Goal: Find specific page/section: Find specific page/section

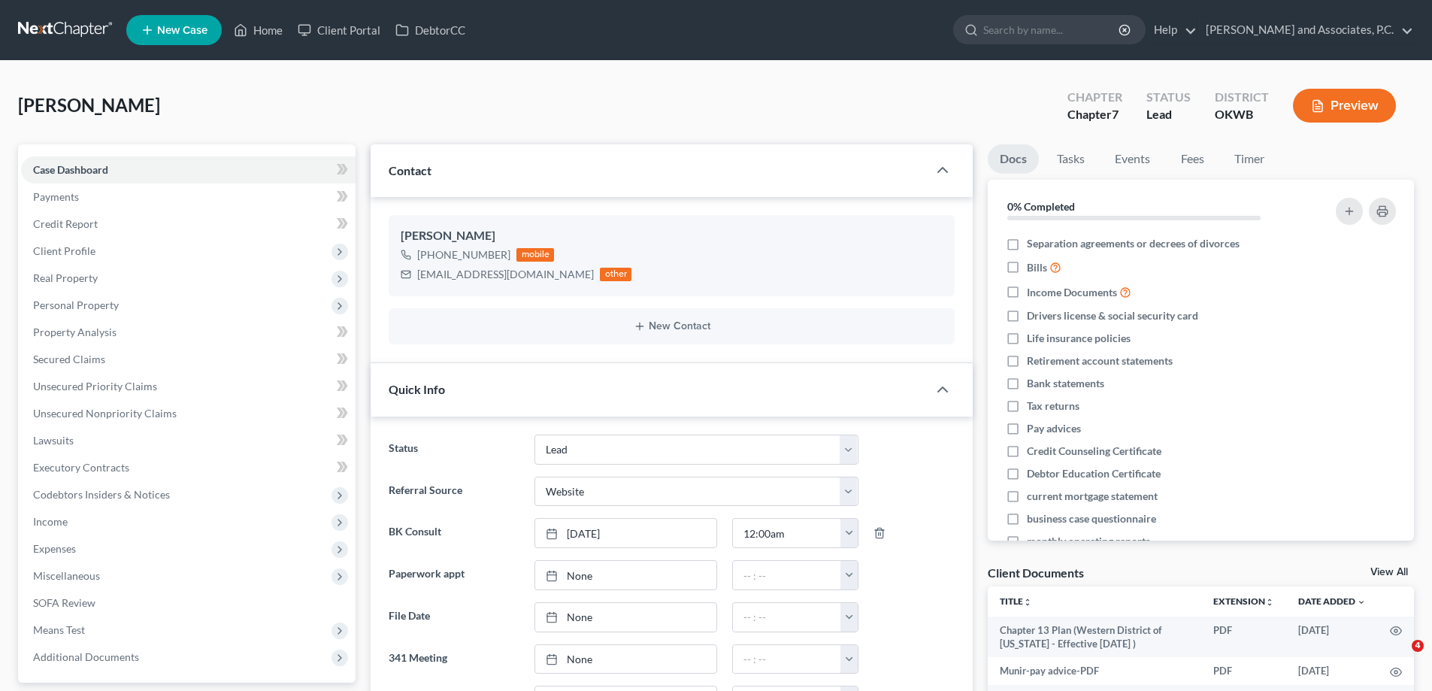
select select "8"
select select "3"
click at [267, 32] on link "Home" at bounding box center [258, 30] width 64 height 27
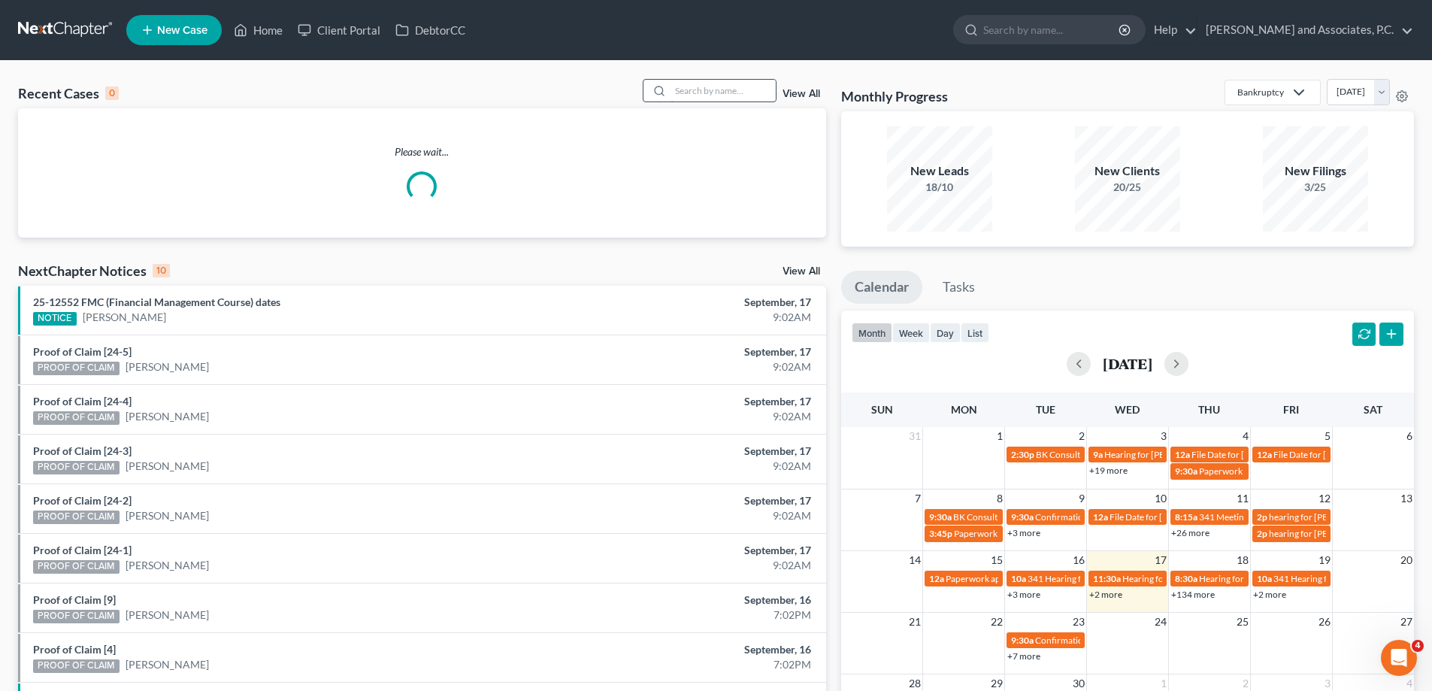
click at [705, 88] on input "search" at bounding box center [722, 91] width 105 height 22
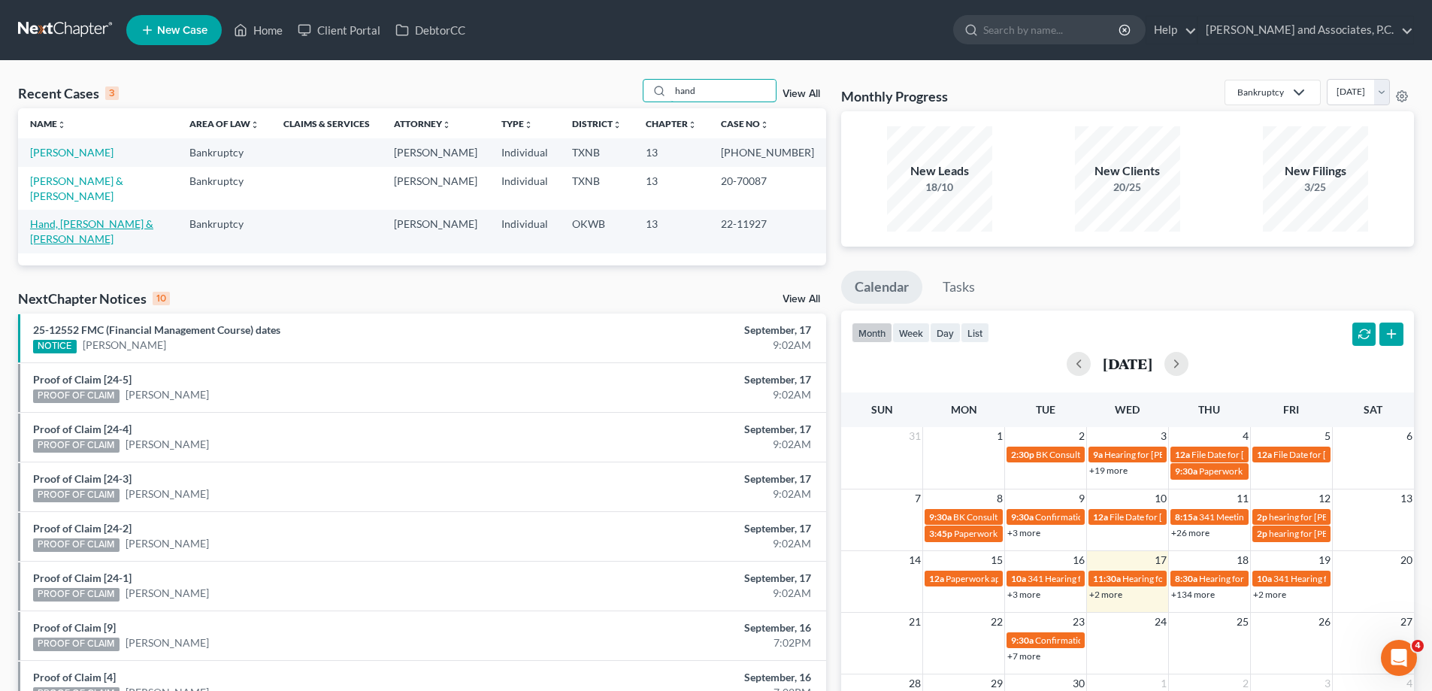
type input "hand"
click at [75, 217] on link "Hand, [PERSON_NAME] & [PERSON_NAME]" at bounding box center [91, 231] width 123 height 28
select select "5"
select select "3"
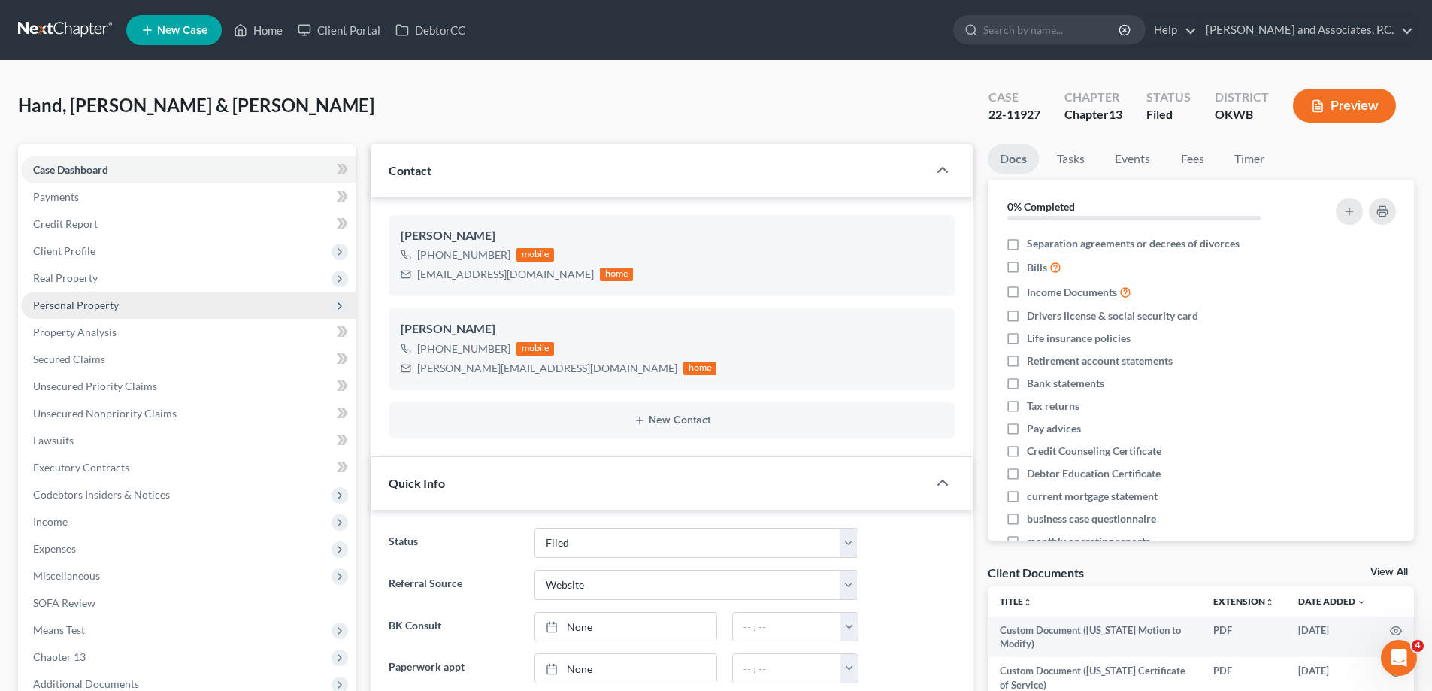
click at [80, 304] on span "Personal Property" at bounding box center [76, 304] width 86 height 13
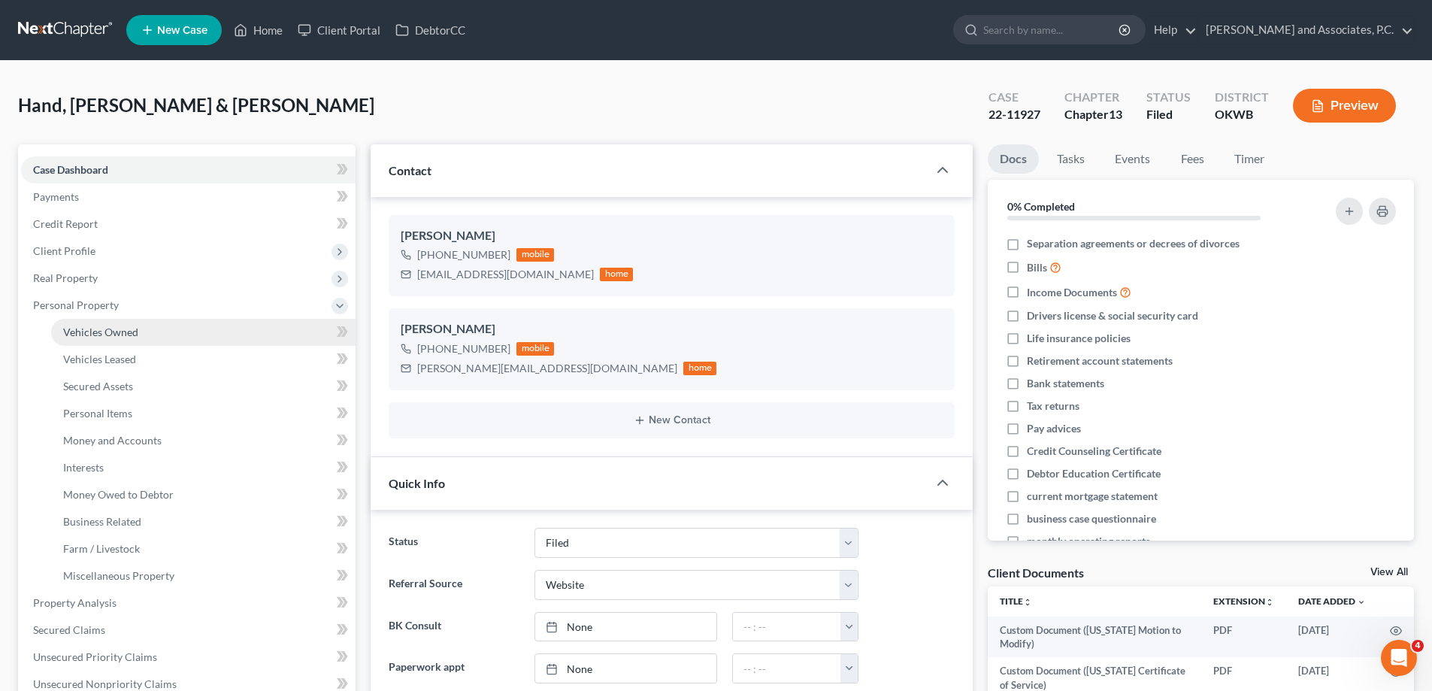
click at [88, 331] on span "Vehicles Owned" at bounding box center [100, 331] width 75 height 13
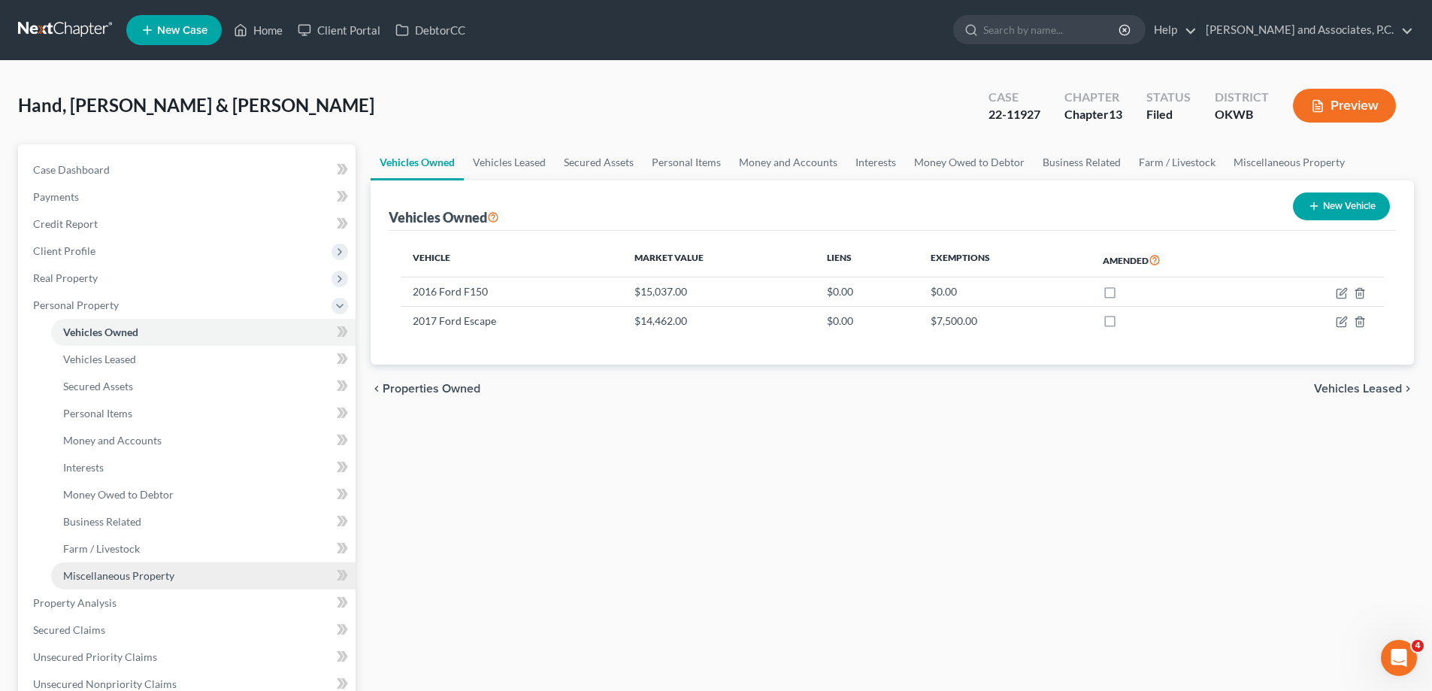
click at [95, 573] on span "Miscellaneous Property" at bounding box center [118, 575] width 111 height 13
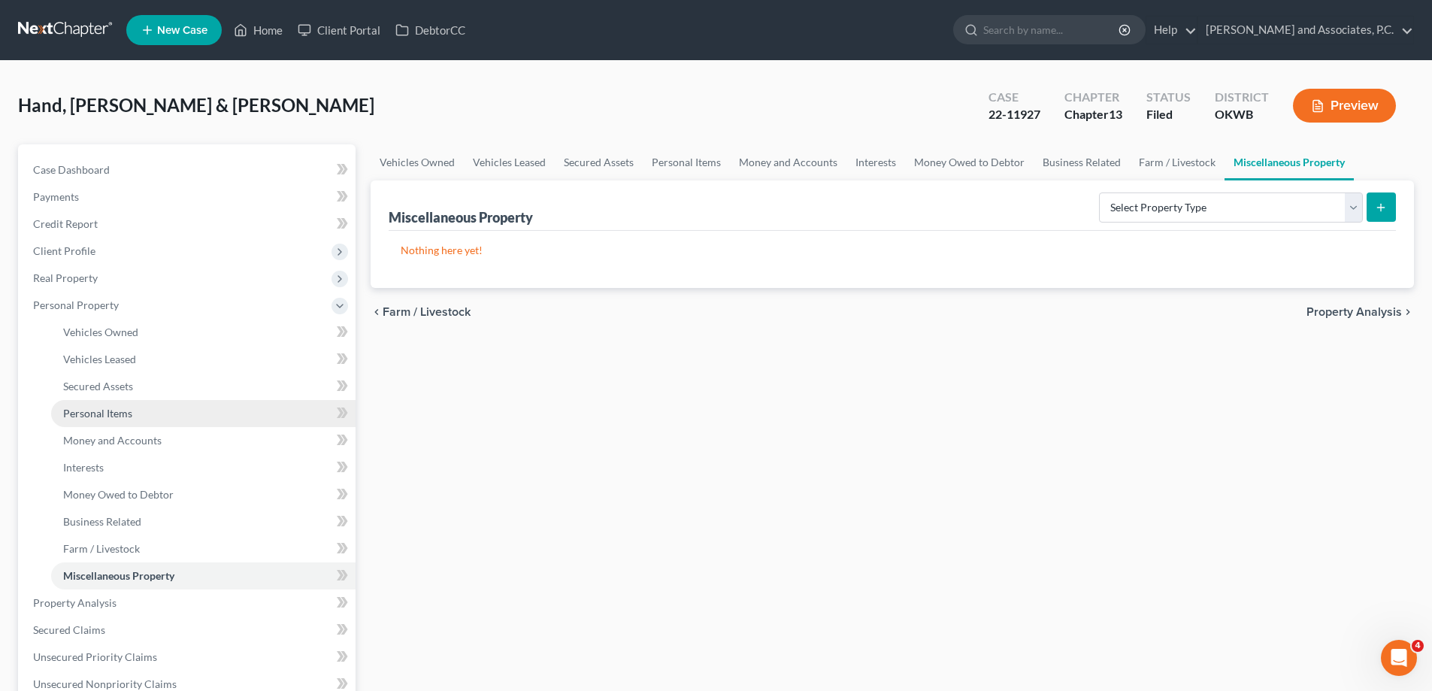
click at [80, 420] on link "Personal Items" at bounding box center [203, 413] width 304 height 27
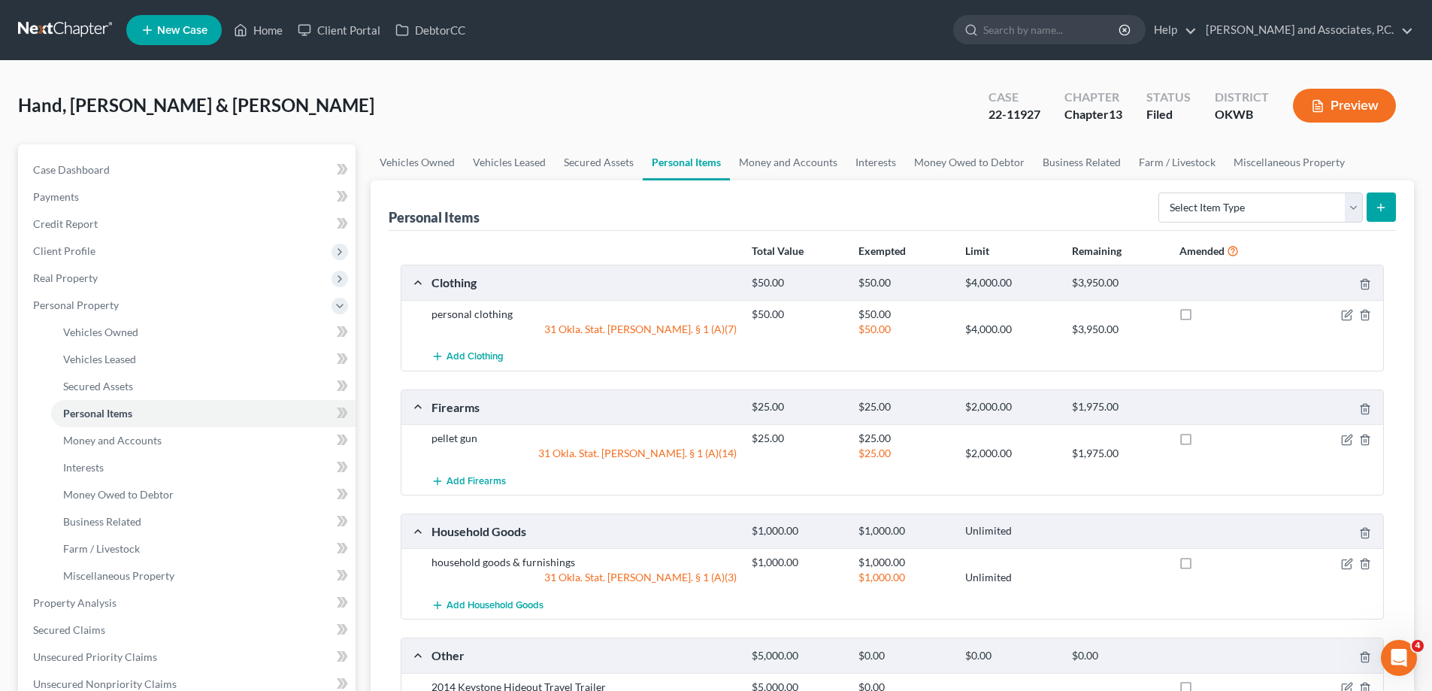
scroll to position [301, 0]
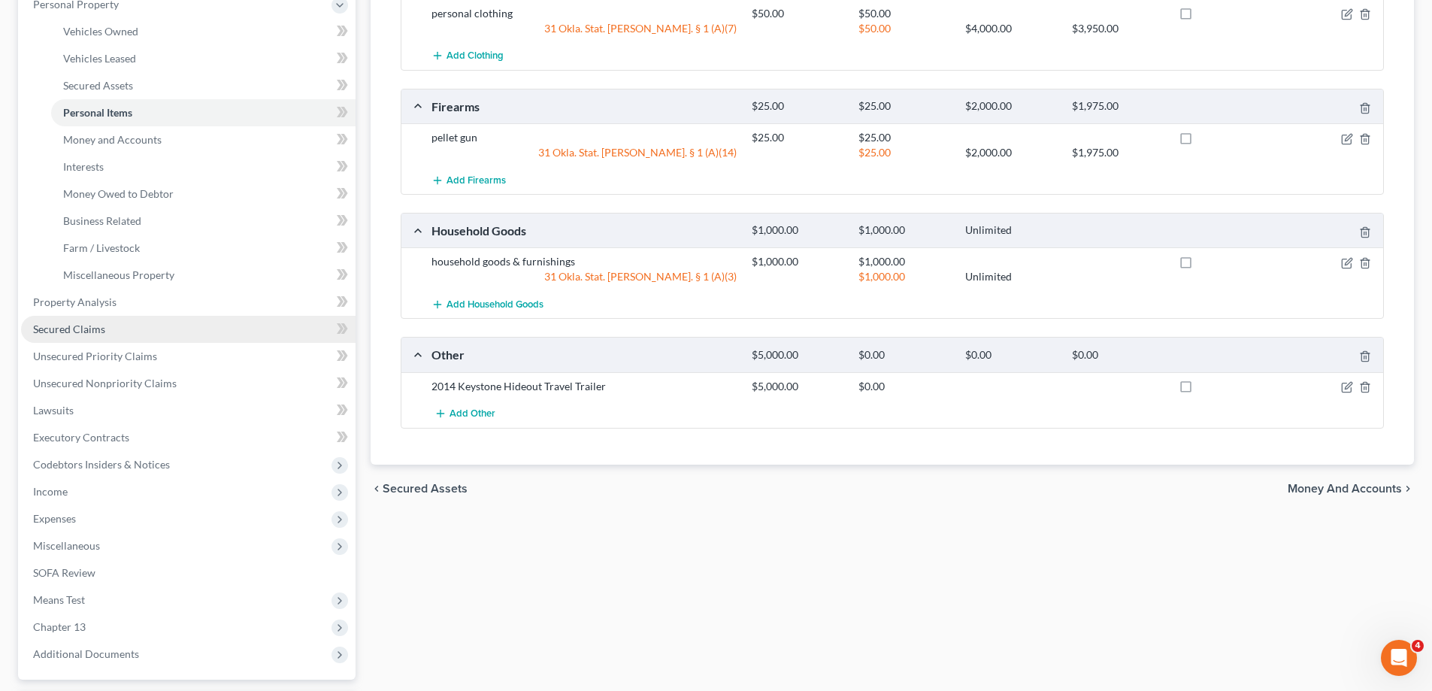
click at [62, 330] on span "Secured Claims" at bounding box center [69, 328] width 72 height 13
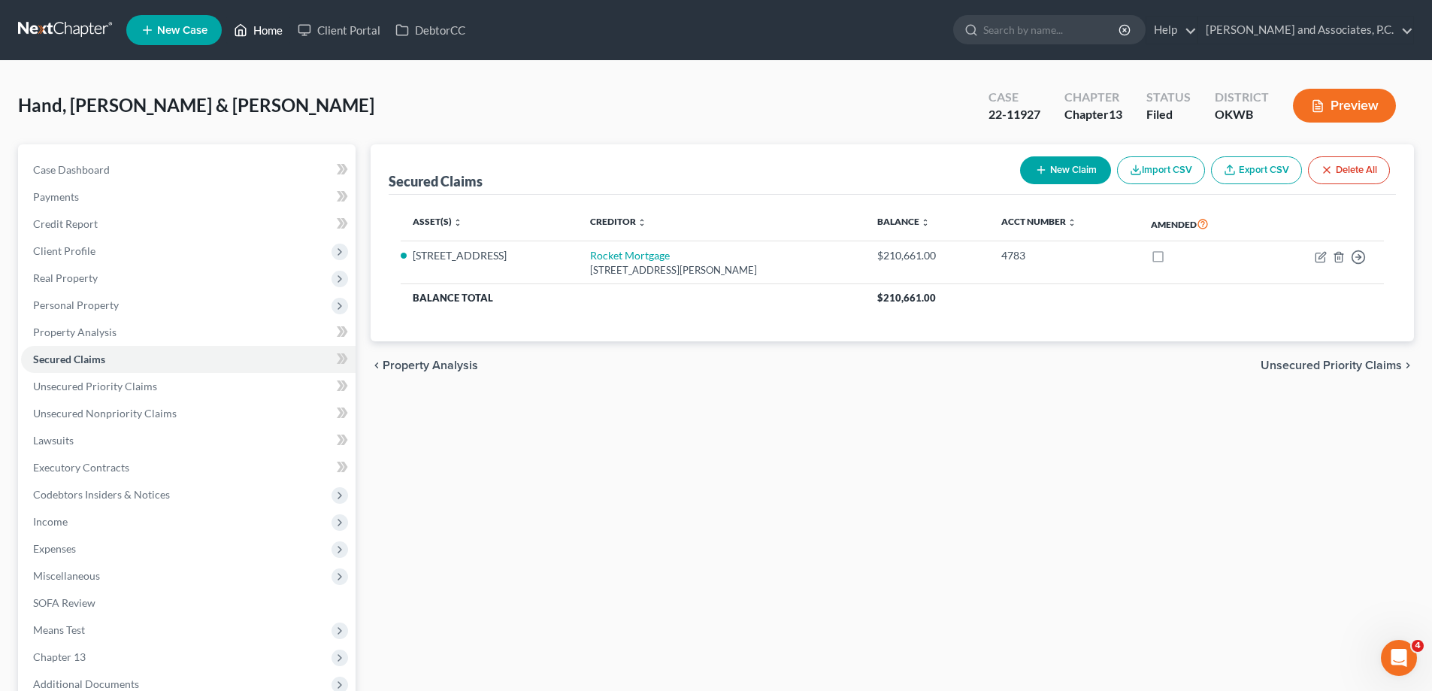
click at [270, 31] on link "Home" at bounding box center [258, 30] width 64 height 27
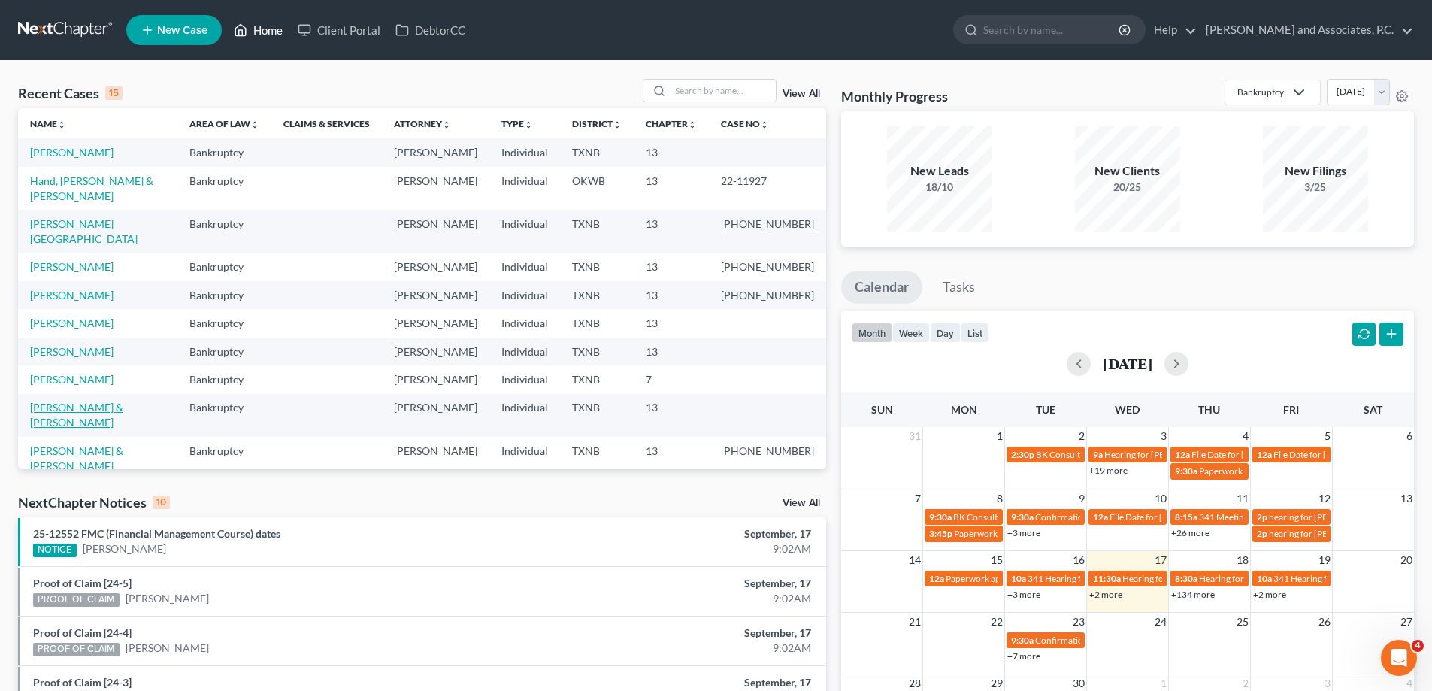
scroll to position [75, 0]
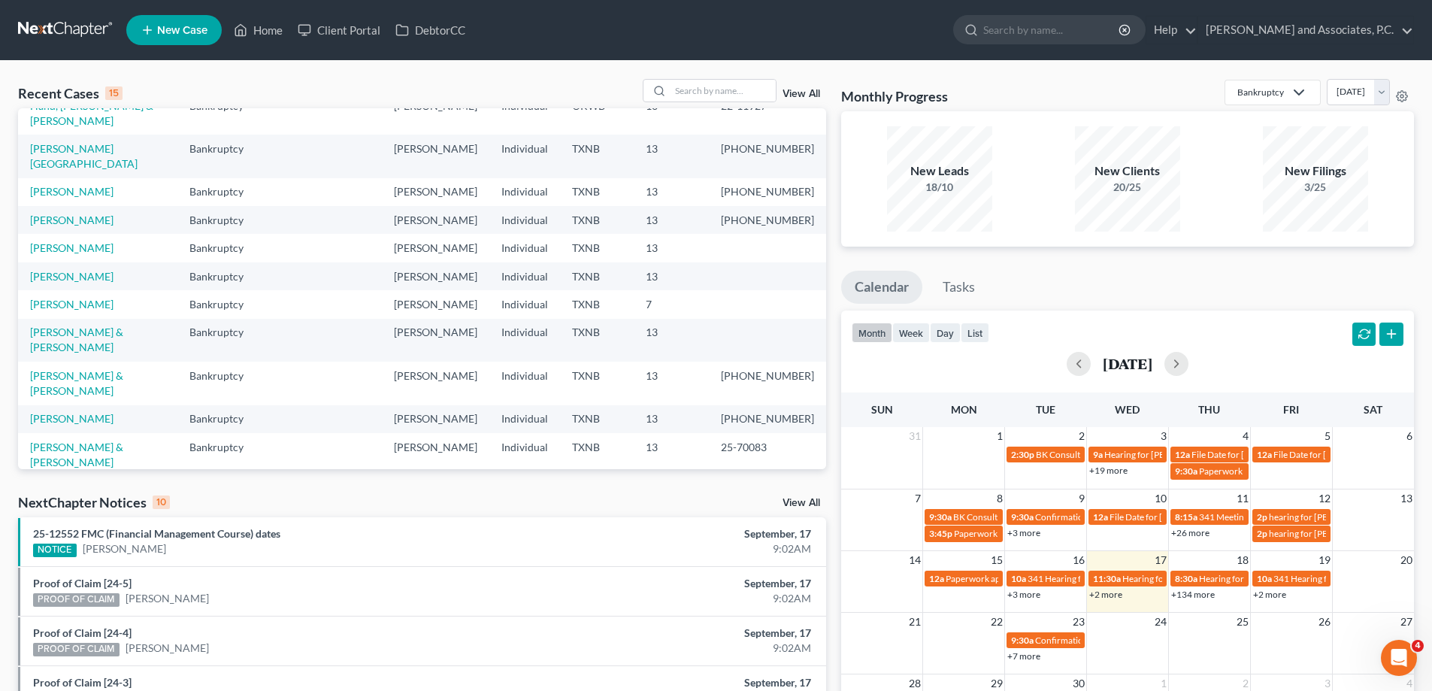
click at [79, 526] on link "[PERSON_NAME]" at bounding box center [71, 532] width 83 height 13
select select "8"
select select "3"
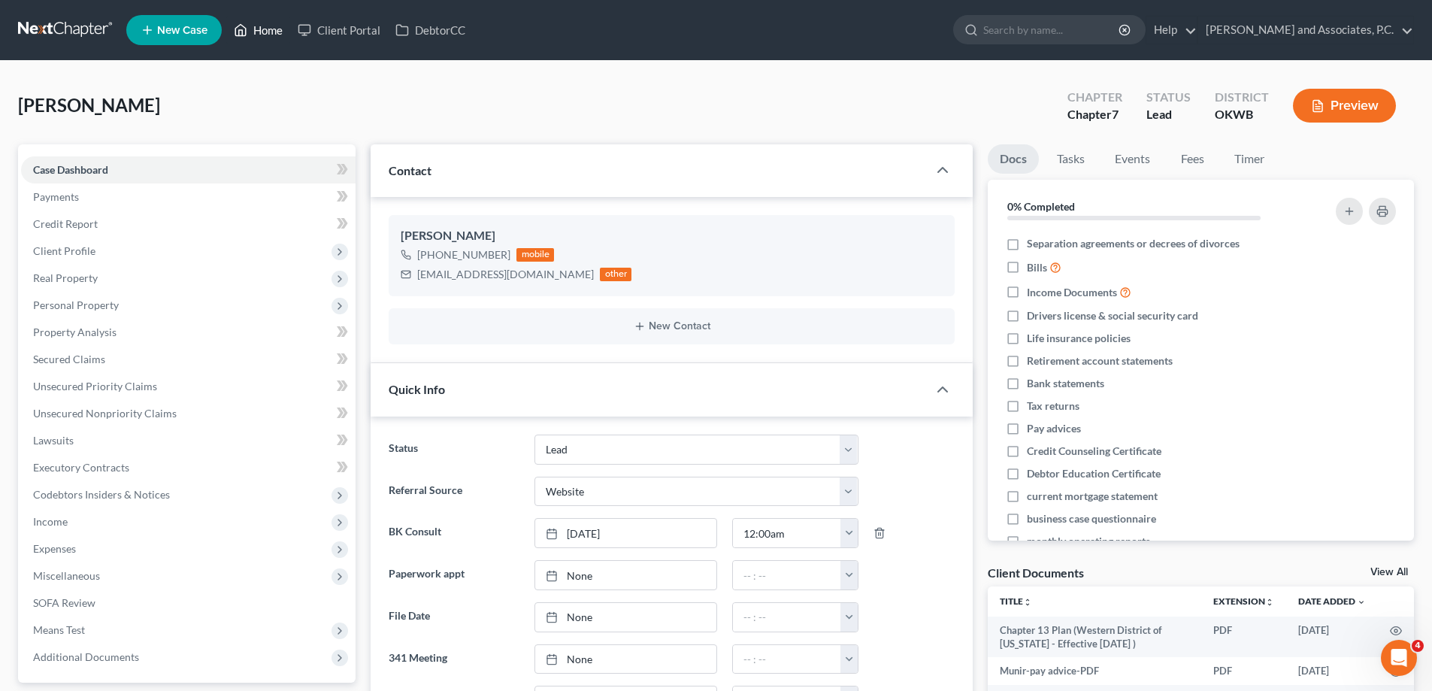
click at [280, 32] on link "Home" at bounding box center [258, 30] width 64 height 27
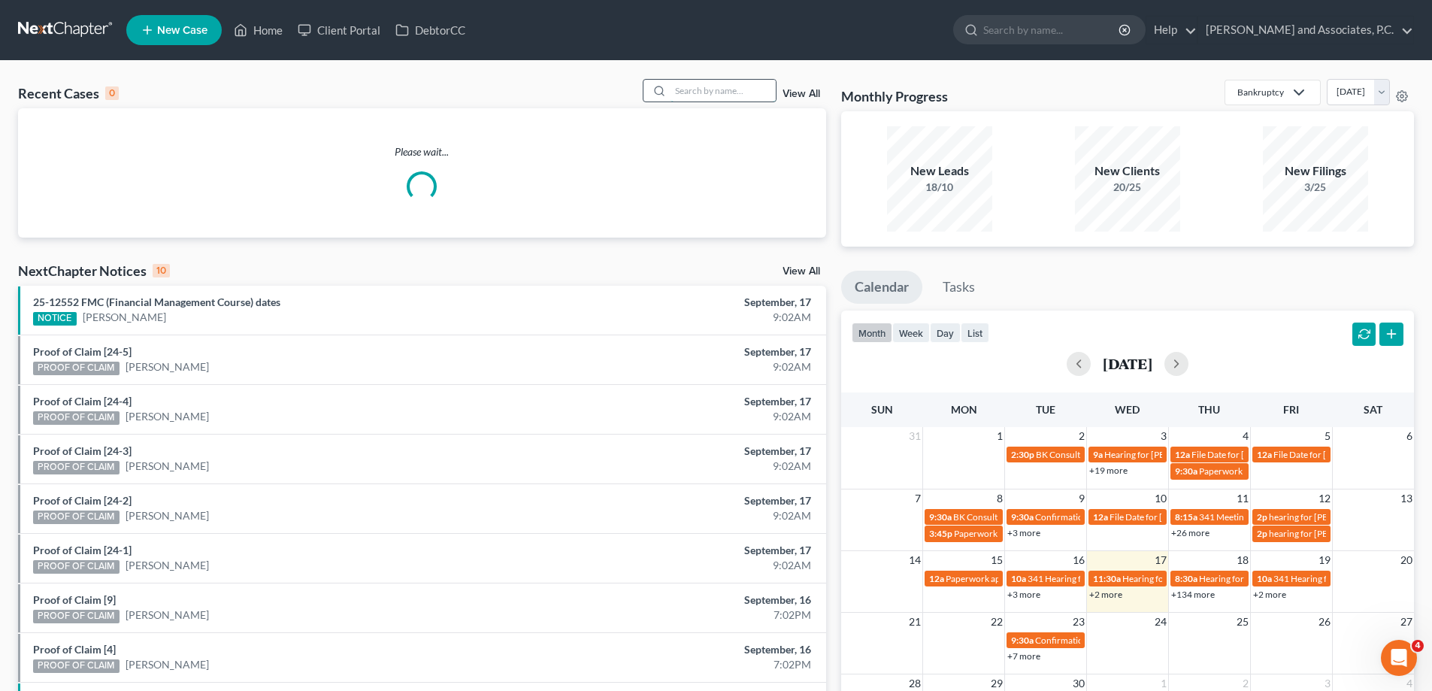
click at [713, 90] on input "search" at bounding box center [722, 91] width 105 height 22
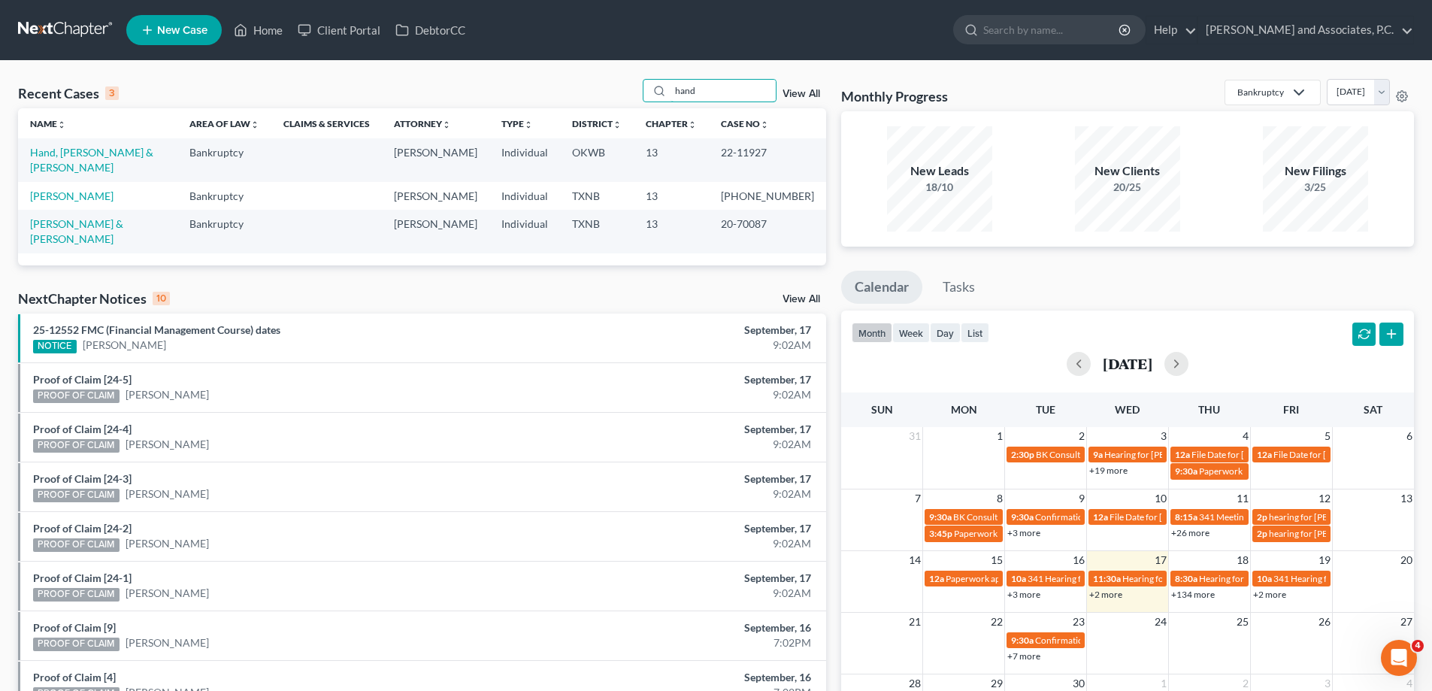
type input "hand"
click at [92, 145] on td "Hand, [PERSON_NAME] & [PERSON_NAME]" at bounding box center [97, 159] width 159 height 43
click at [93, 149] on link "Hand, [PERSON_NAME] & [PERSON_NAME]" at bounding box center [91, 160] width 123 height 28
select select "5"
select select "3"
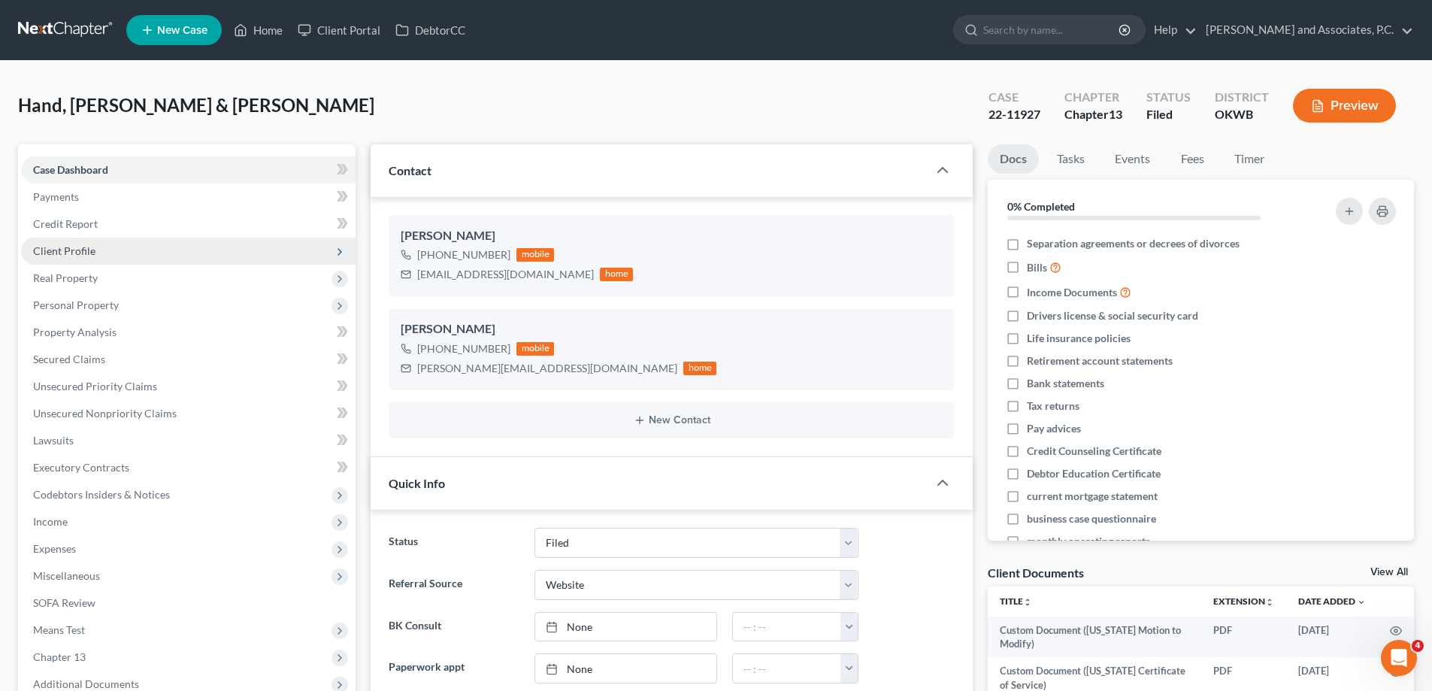
scroll to position [301, 0]
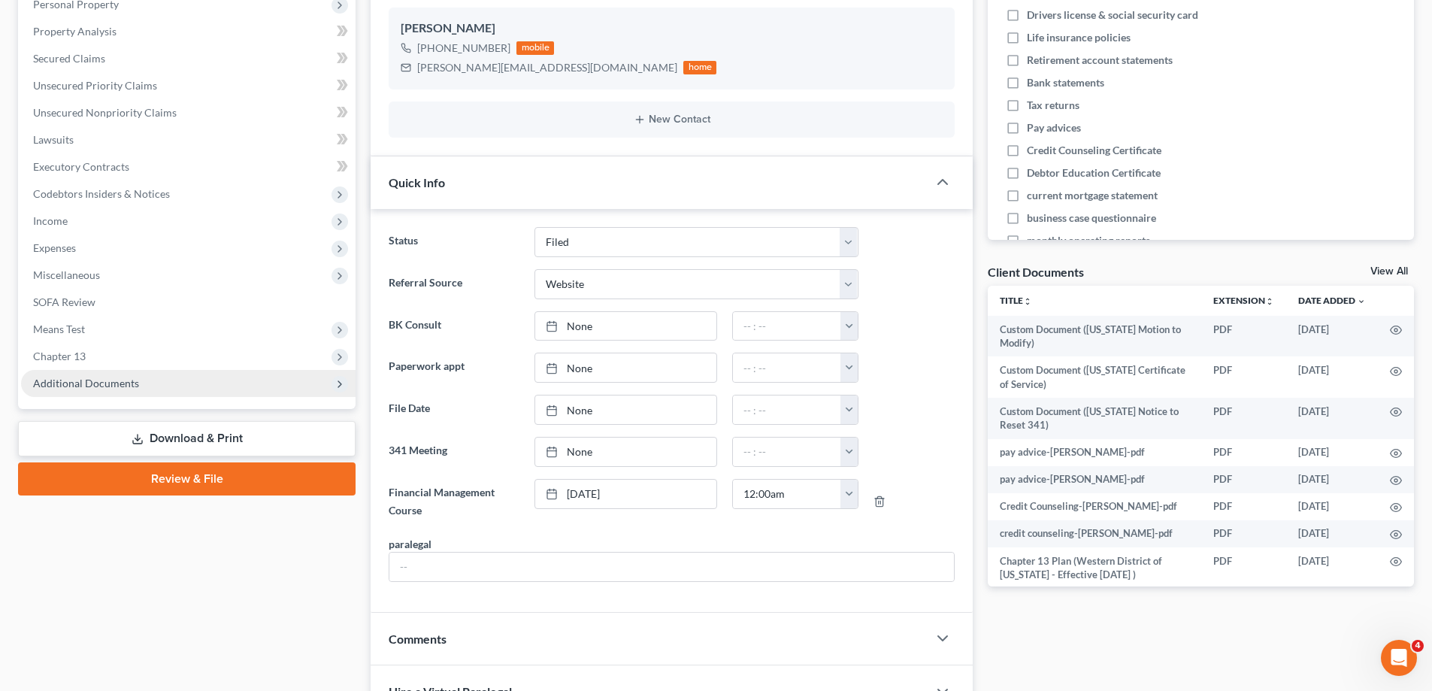
click at [110, 385] on span "Additional Documents" at bounding box center [86, 383] width 106 height 13
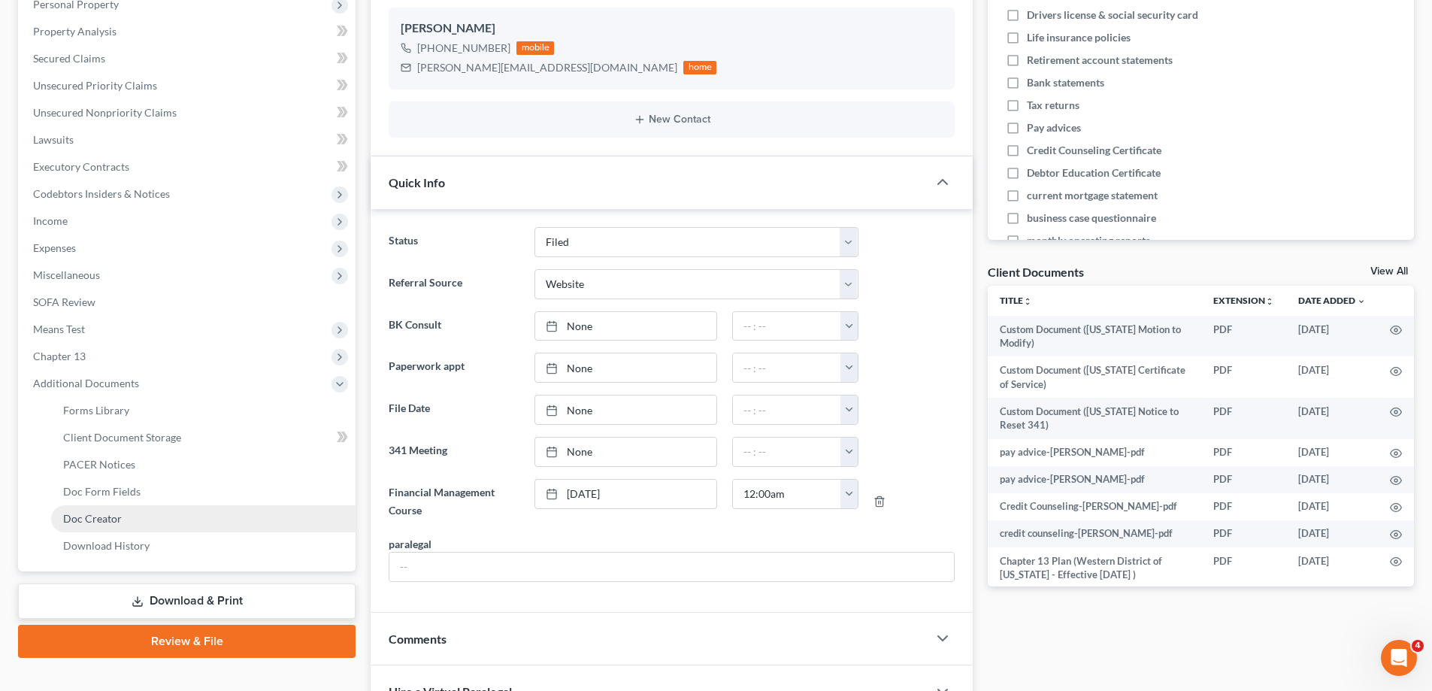
click at [139, 517] on link "Doc Creator" at bounding box center [203, 518] width 304 height 27
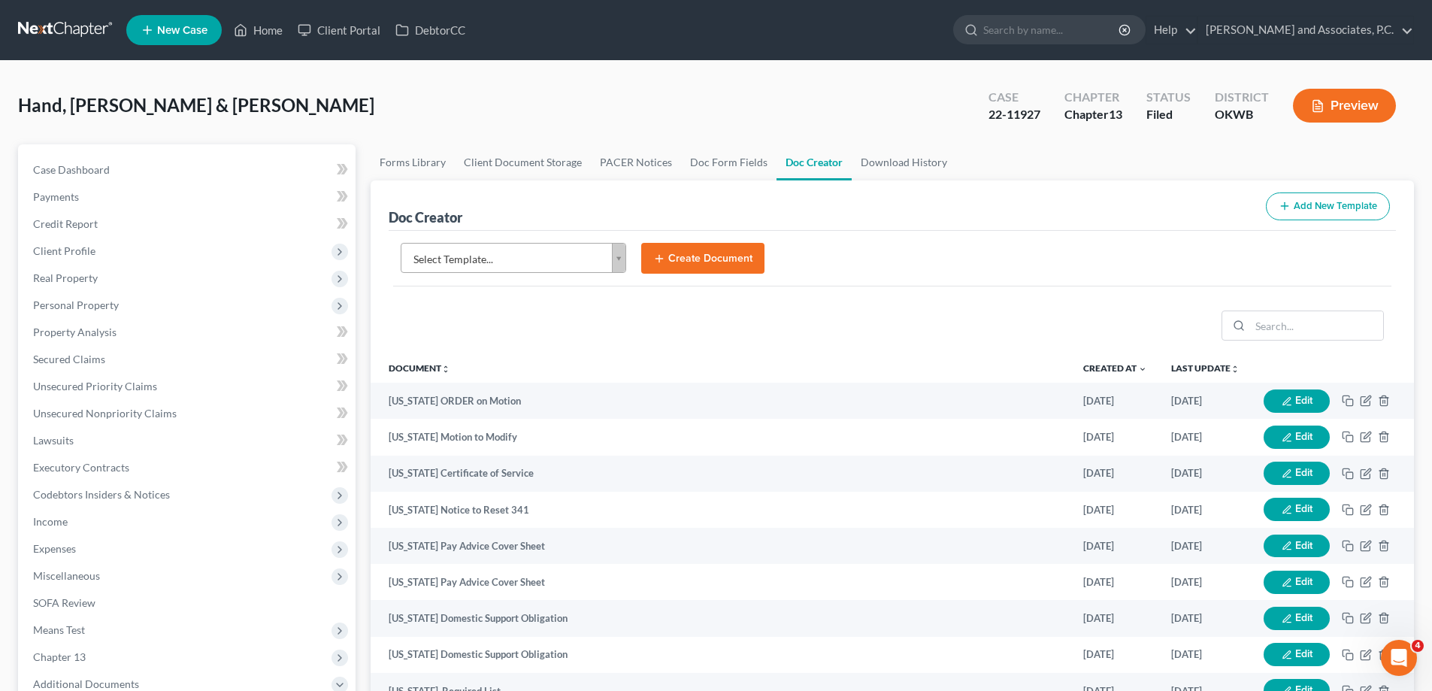
click at [620, 268] on body "Home New Case Client Portal DebtorCC [PERSON_NAME] and Associates, [PERSON_NAME…" at bounding box center [716, 507] width 1432 height 1015
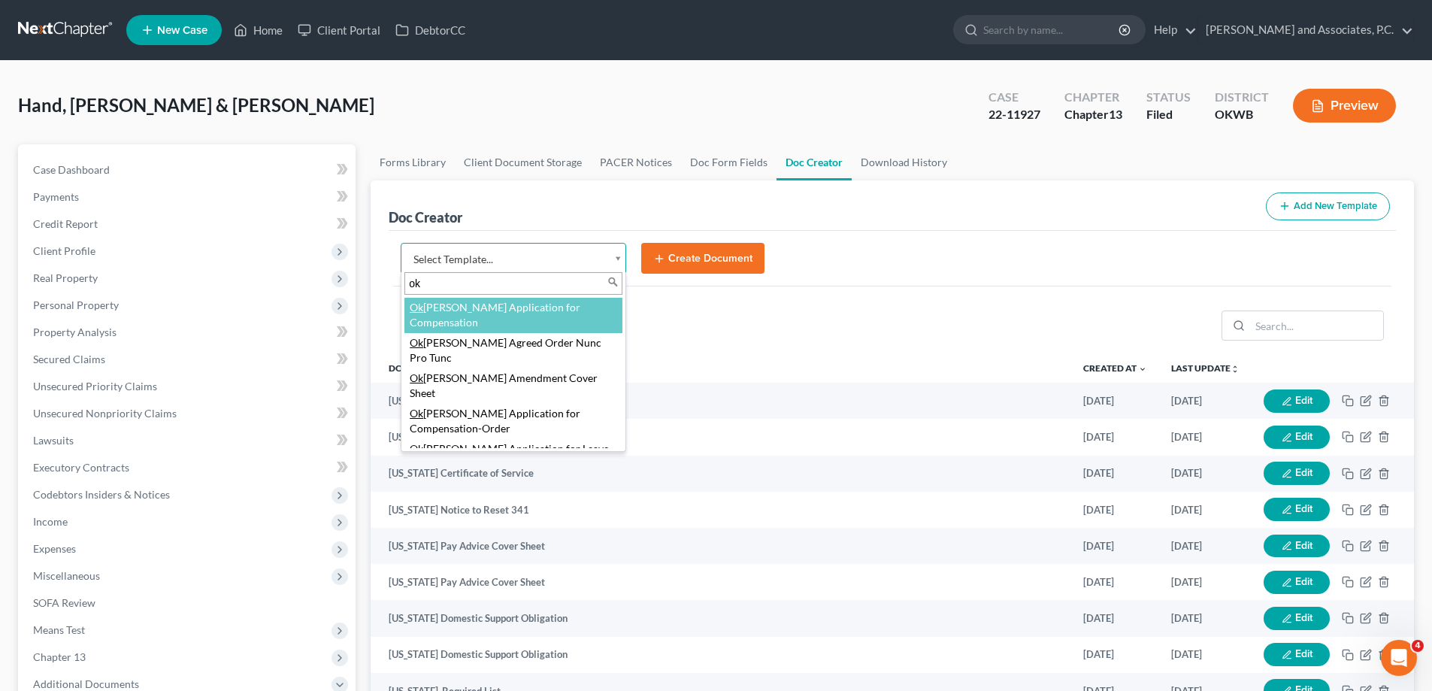
type input "o"
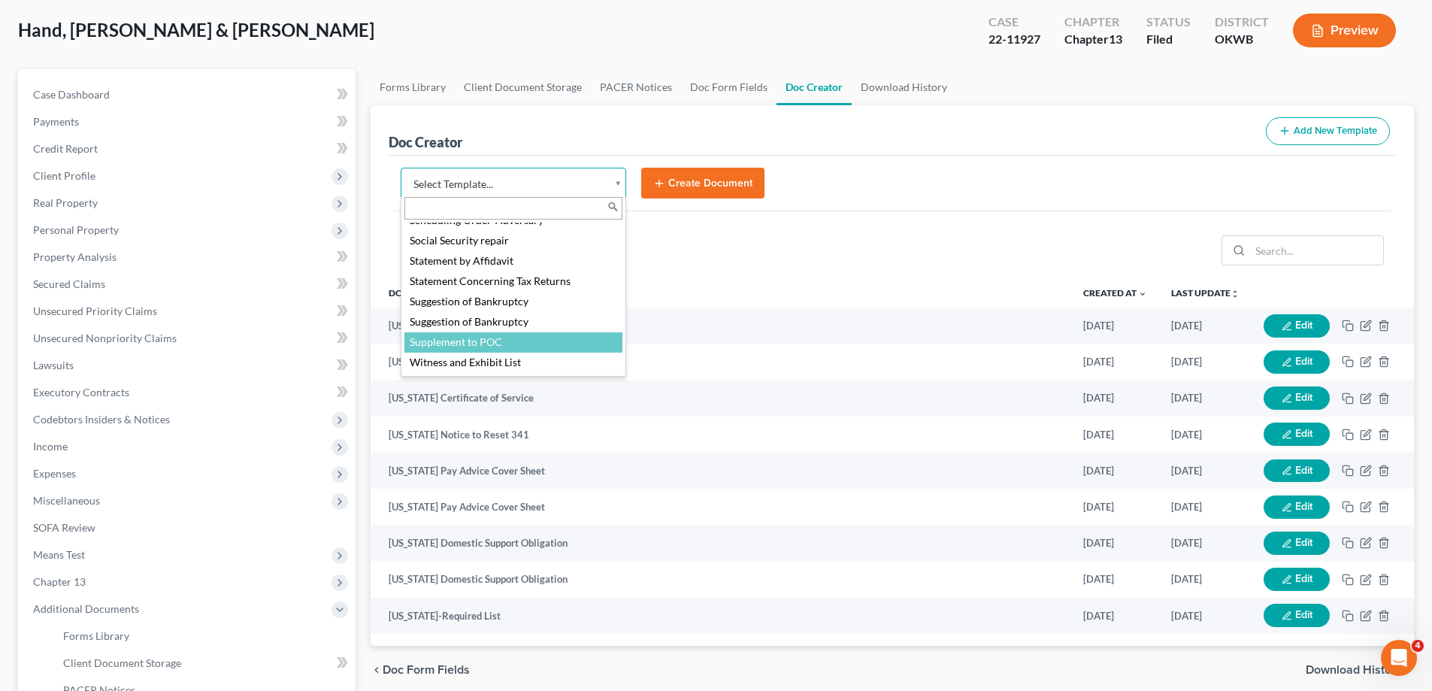
scroll to position [7010, 0]
click at [91, 99] on body "Home New Case Client Portal DebtorCC [PERSON_NAME] and Associates, [PERSON_NAME…" at bounding box center [716, 432] width 1432 height 1015
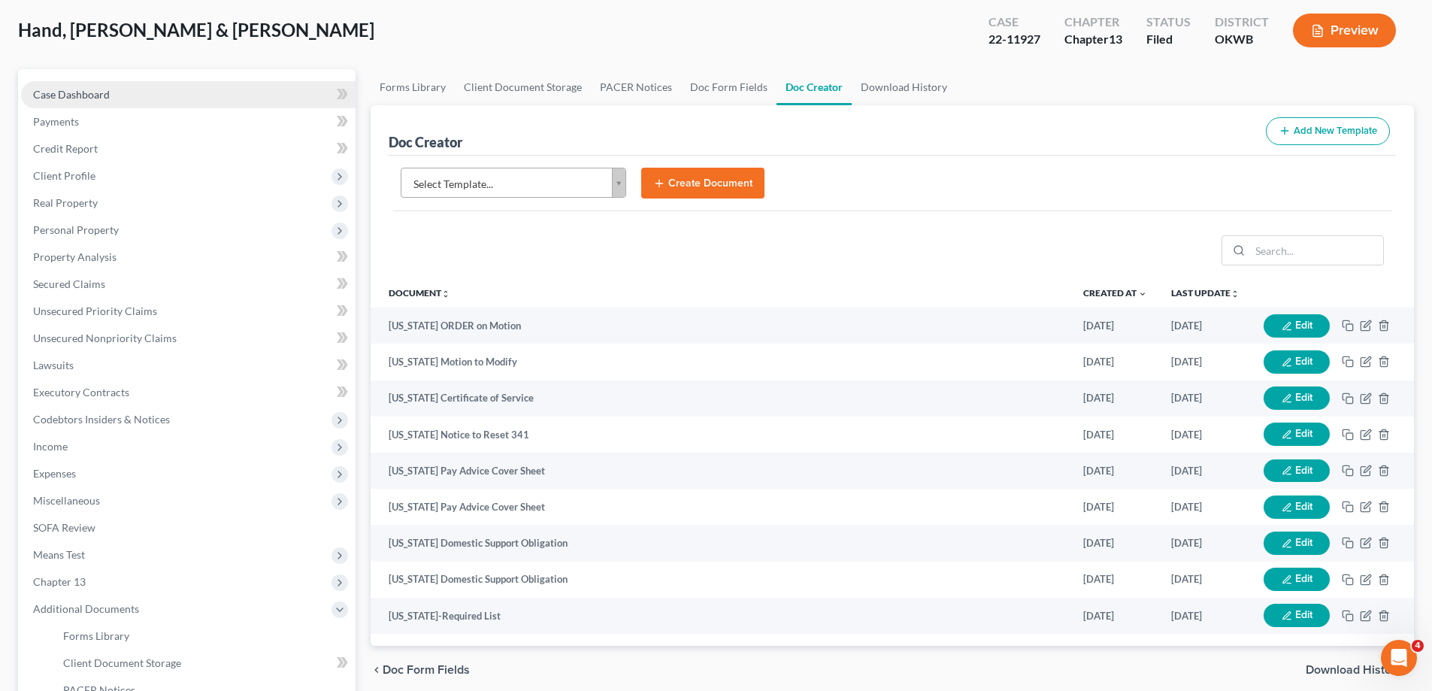
click at [94, 94] on span "Case Dashboard" at bounding box center [71, 94] width 77 height 13
select select "3"
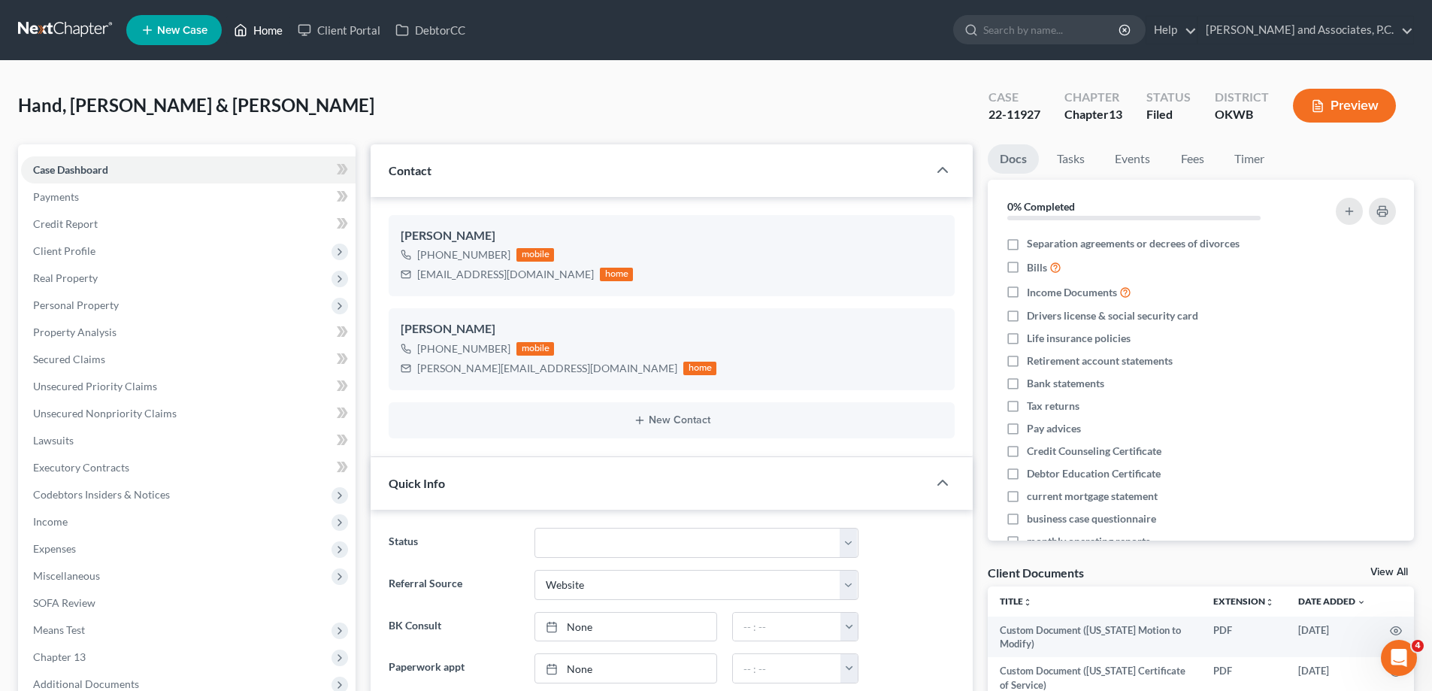
click at [274, 29] on link "Home" at bounding box center [258, 30] width 64 height 27
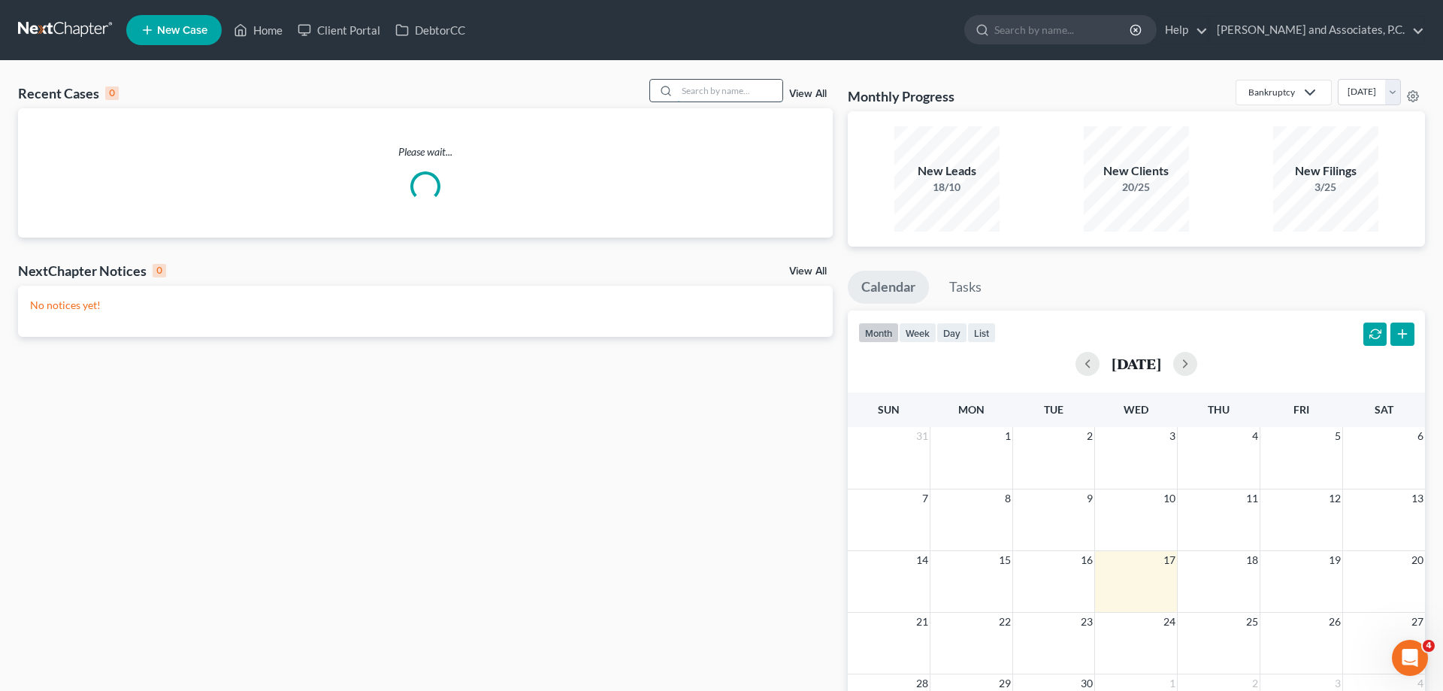
click at [699, 92] on input "search" at bounding box center [729, 91] width 105 height 22
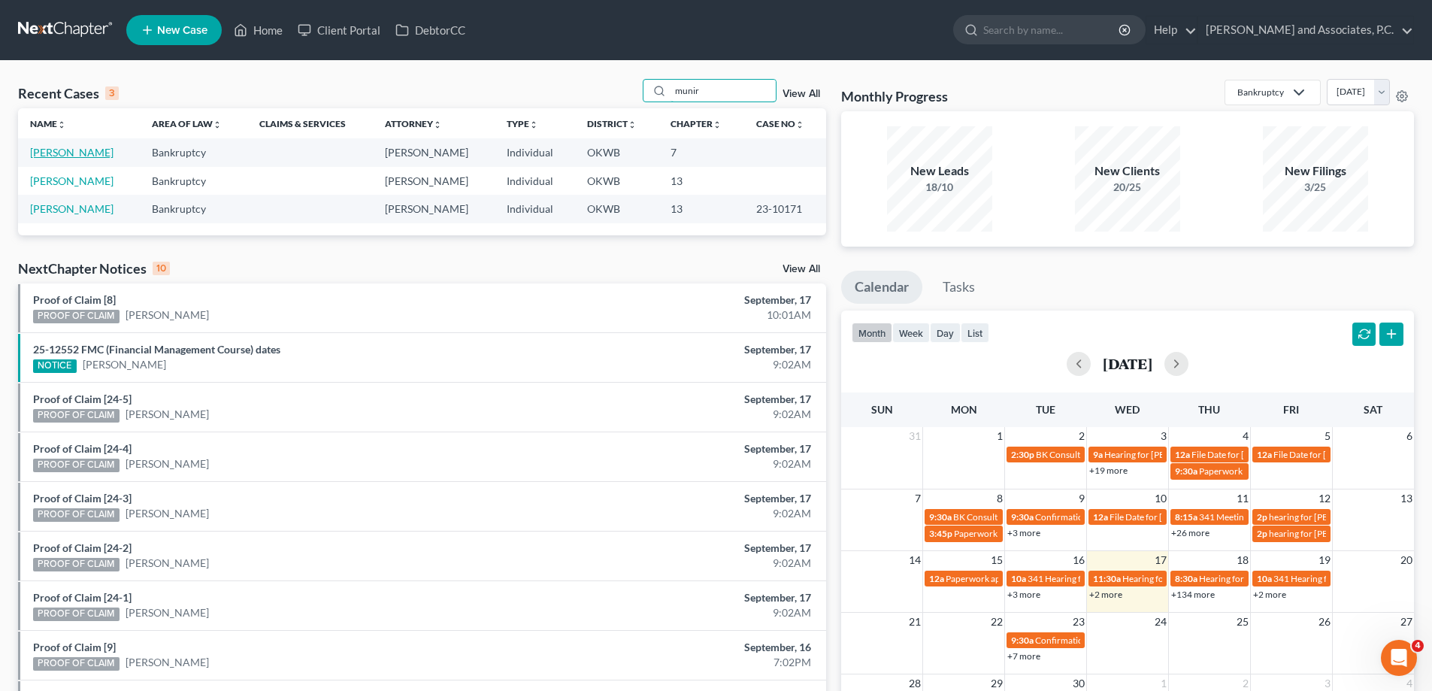
type input "munir"
click at [43, 154] on link "[PERSON_NAME]" at bounding box center [71, 152] width 83 height 13
select select "8"
select select "3"
